Goal: Transaction & Acquisition: Purchase product/service

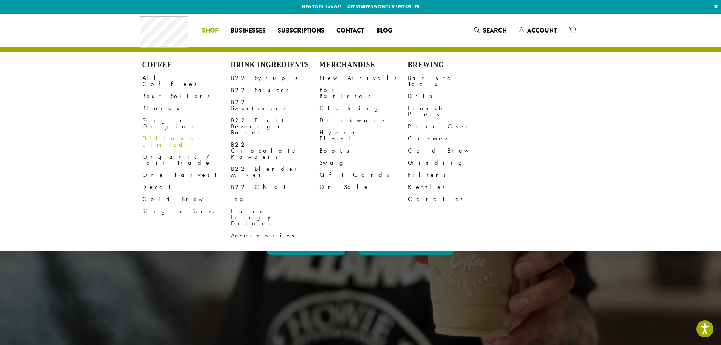
click at [218, 29] on span "Shop" at bounding box center [210, 30] width 16 height 9
click at [213, 30] on span "Shop" at bounding box center [210, 30] width 16 height 9
